Goal: Entertainment & Leisure: Consume media (video, audio)

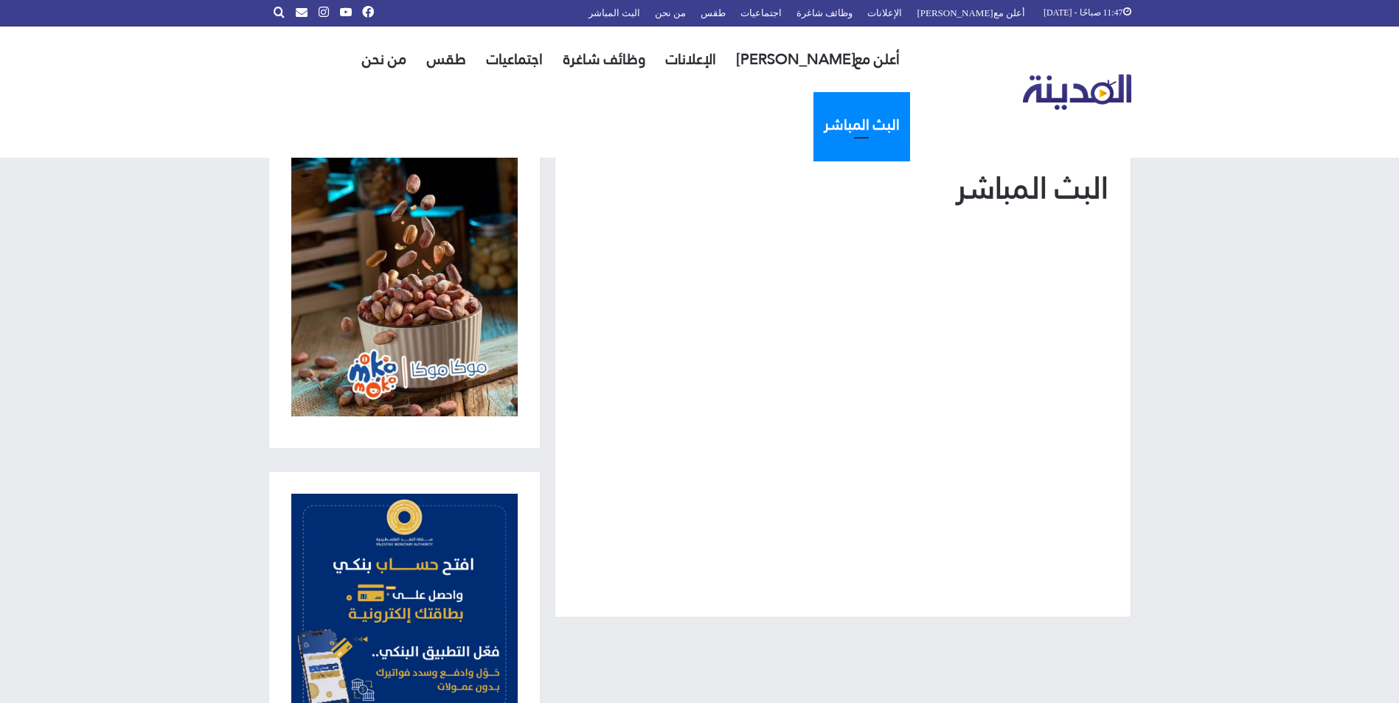
click at [813, 92] on link "البث المباشر" at bounding box center [861, 125] width 97 height 66
click at [1054, 74] on img "القائمة الرئيسية" at bounding box center [1077, 92] width 108 height 36
